Goal: Task Accomplishment & Management: Manage account settings

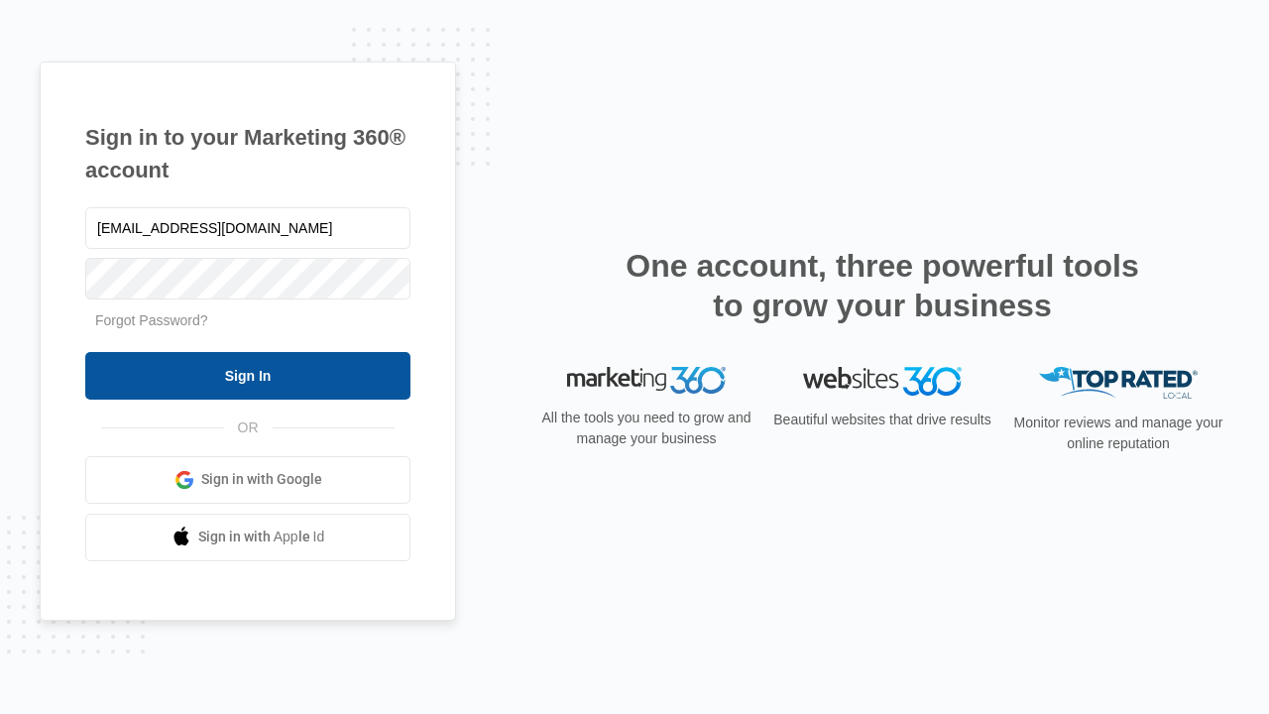
click at [248, 375] on input "Sign In" at bounding box center [247, 376] width 325 height 48
